Goal: Information Seeking & Learning: Learn about a topic

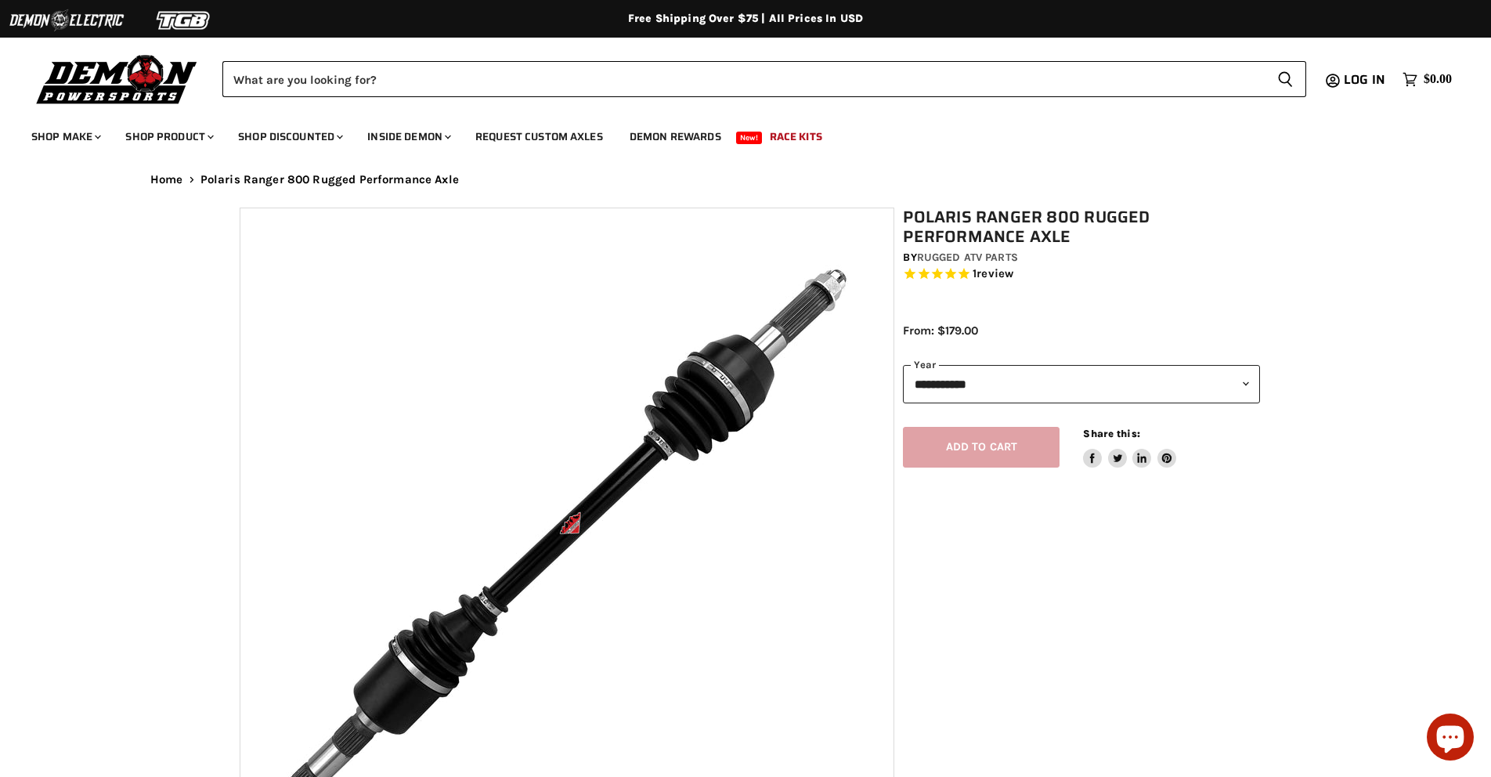
select select "******"
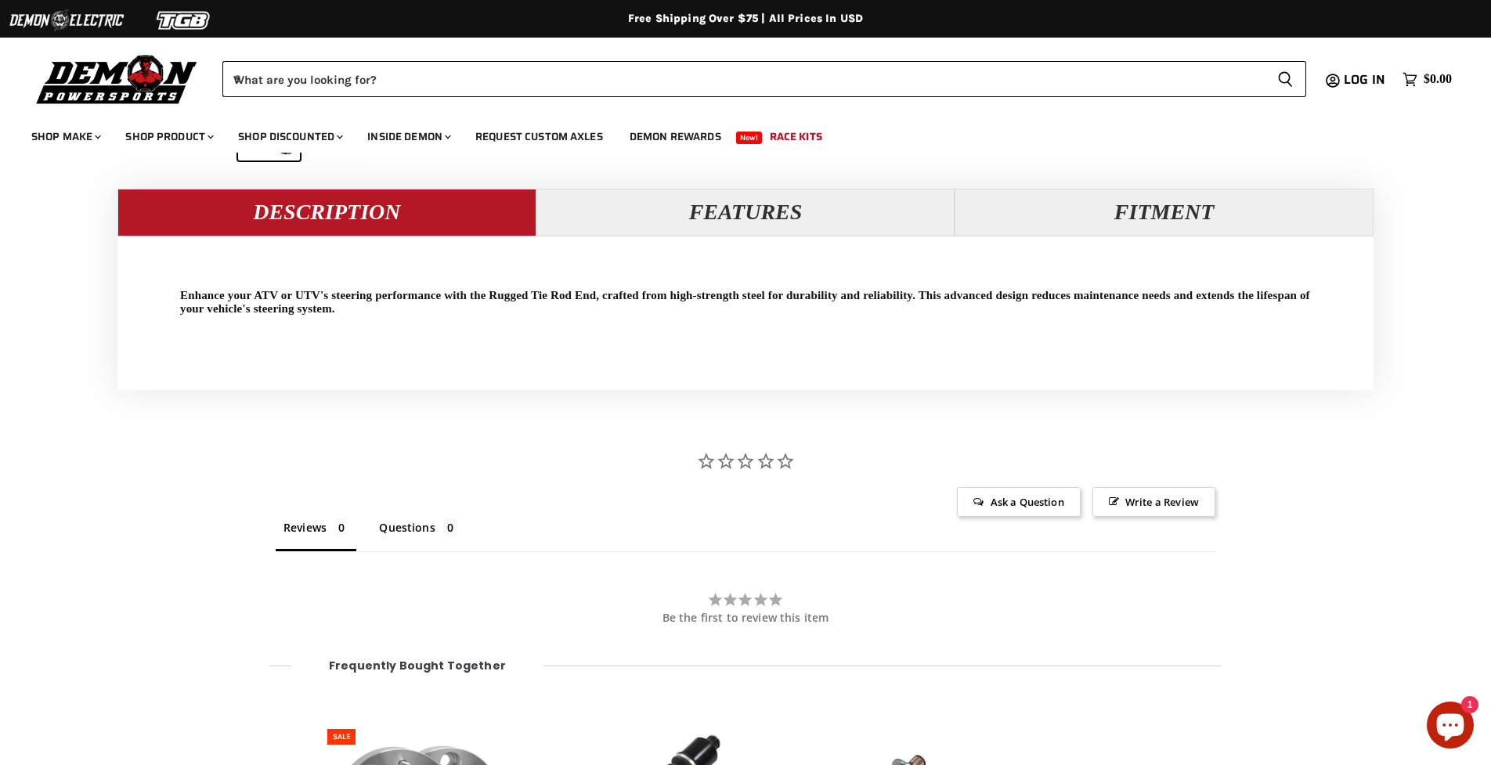
scroll to position [1514, 0]
